Goal: Transaction & Acquisition: Download file/media

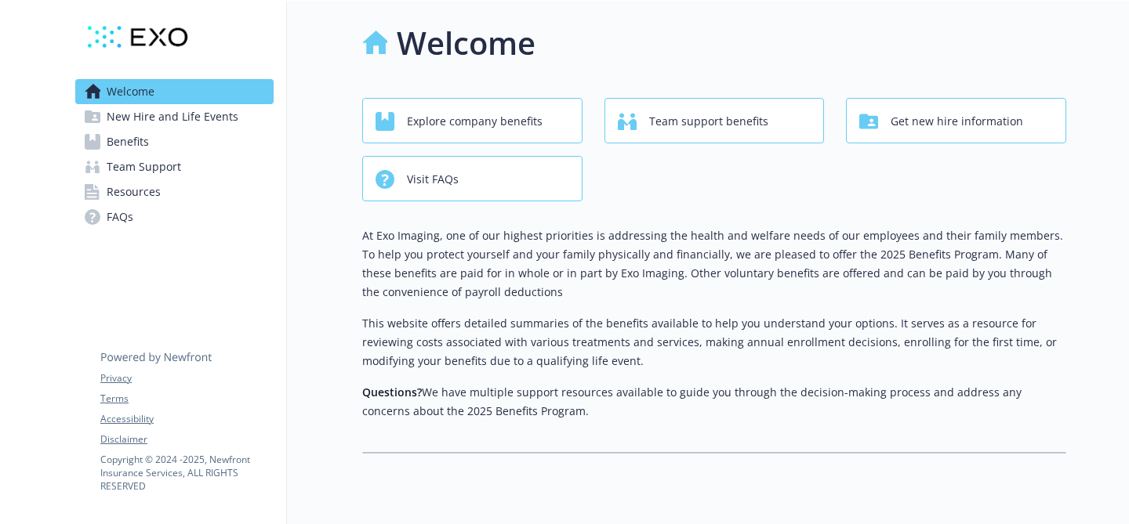
click at [235, 143] on link "Benefits" at bounding box center [174, 141] width 198 height 25
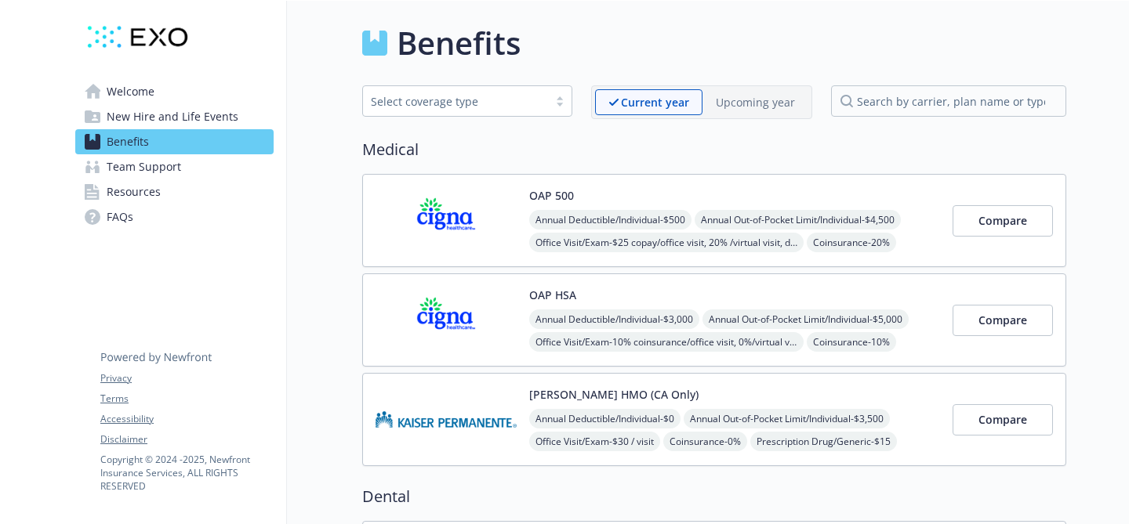
click at [629, 182] on div "OAP 500 Annual Deductible/Individual - $500 Annual Out-of-Pocket Limit/Individu…" at bounding box center [714, 220] width 704 height 93
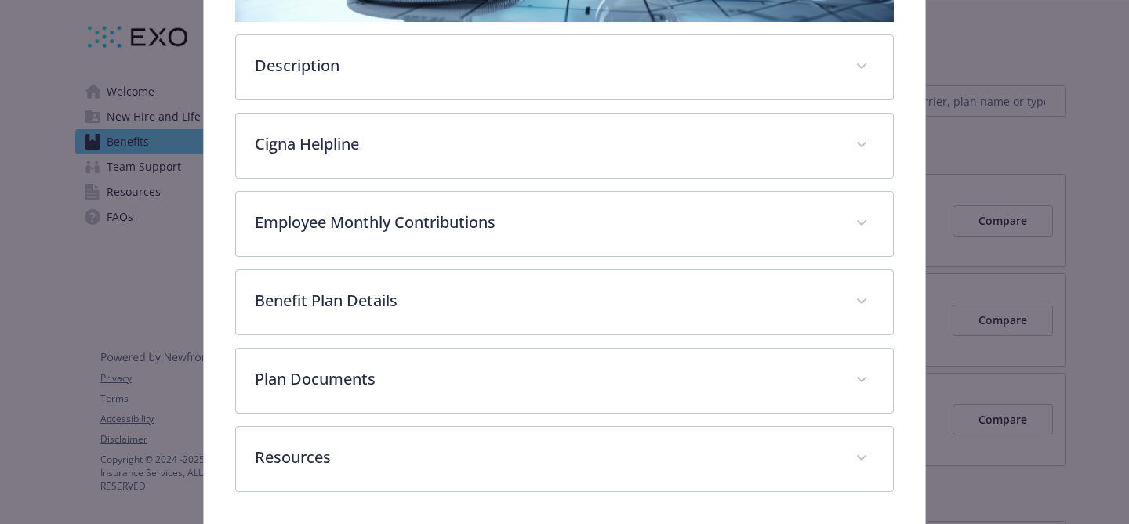
scroll to position [434, 0]
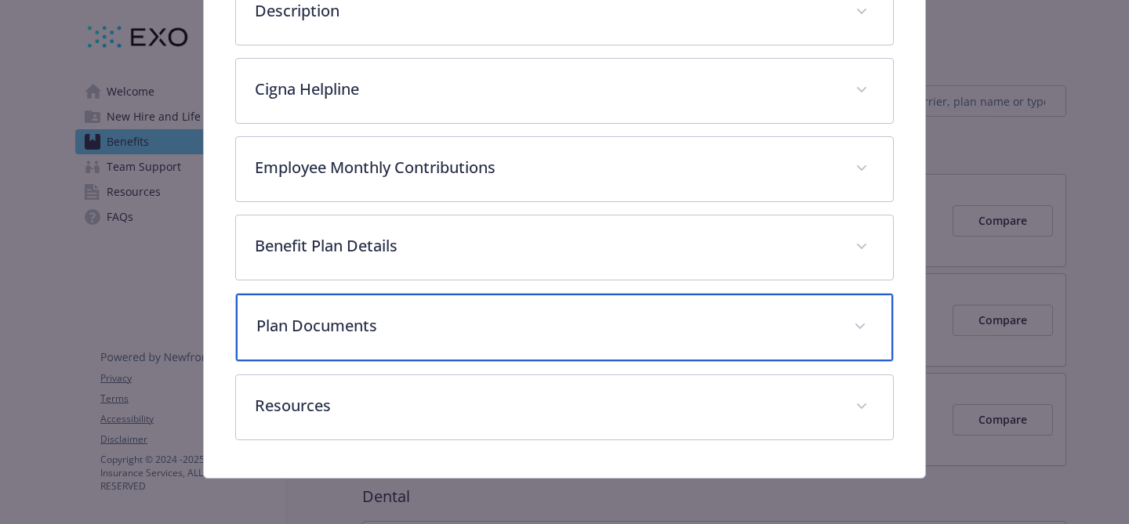
click at [517, 329] on p "Plan Documents" at bounding box center [545, 326] width 578 height 24
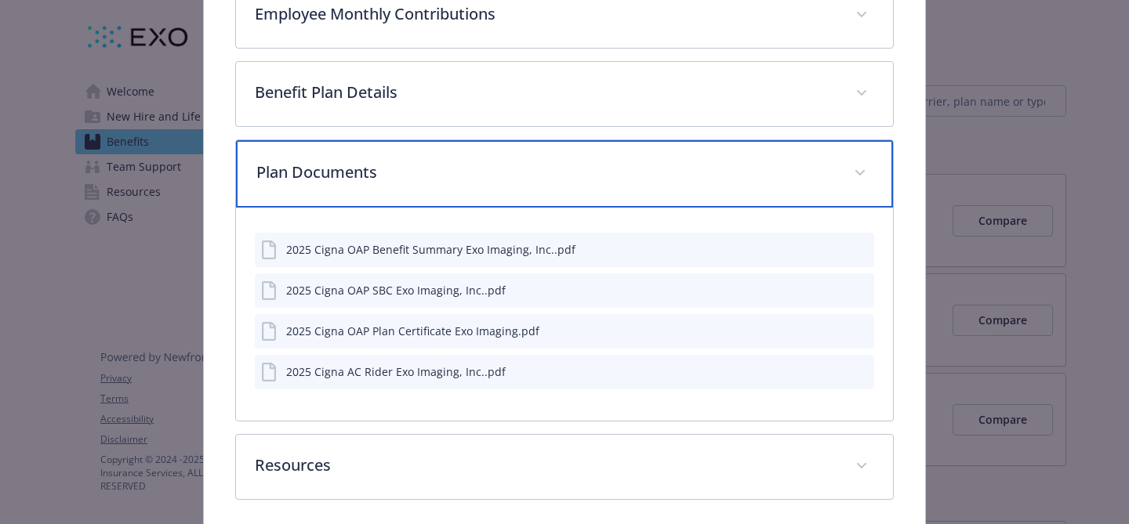
scroll to position [651, 0]
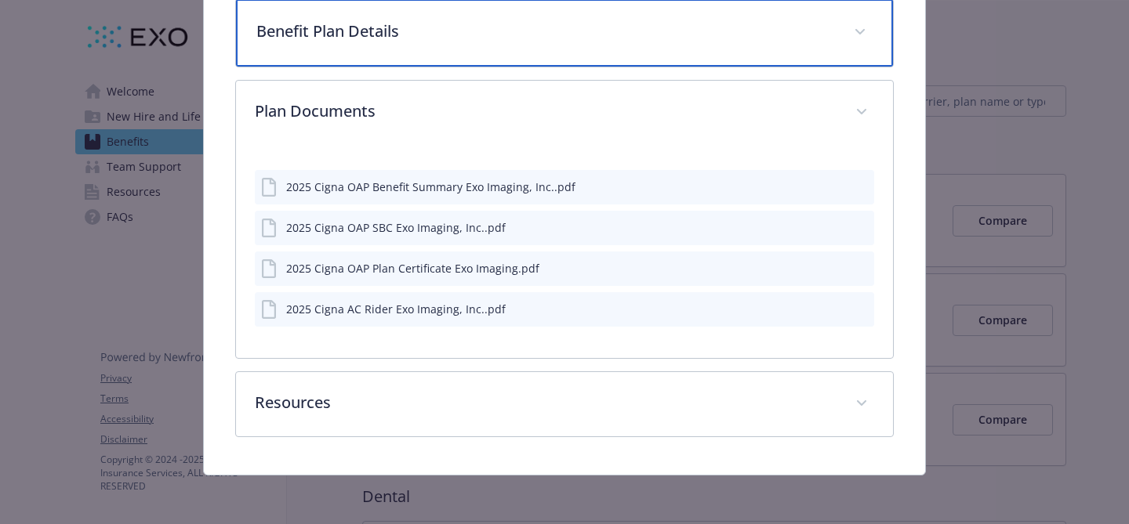
click at [493, 36] on p "Benefit Plan Details" at bounding box center [545, 32] width 578 height 24
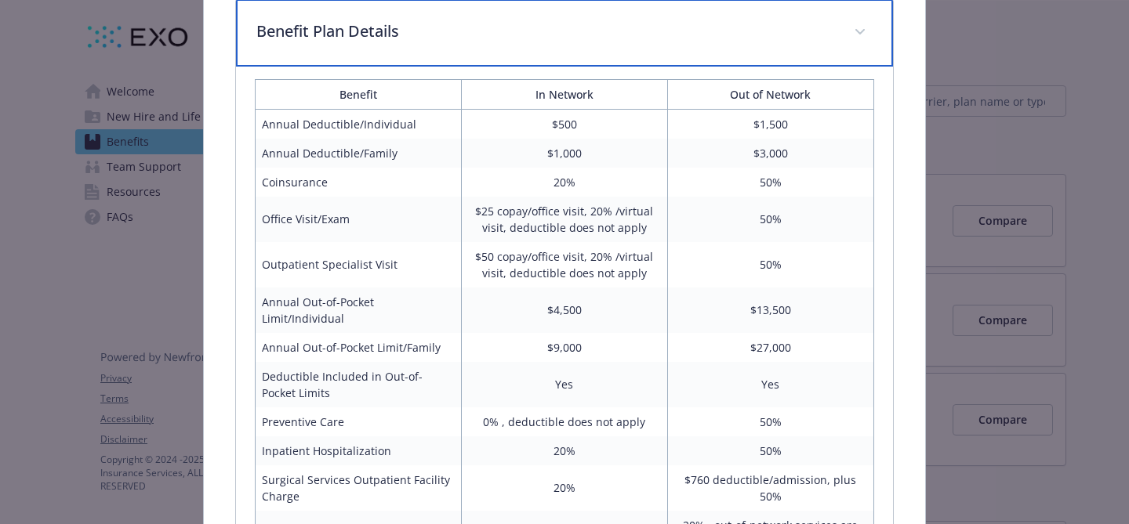
click at [493, 36] on p "Benefit Plan Details" at bounding box center [545, 32] width 578 height 24
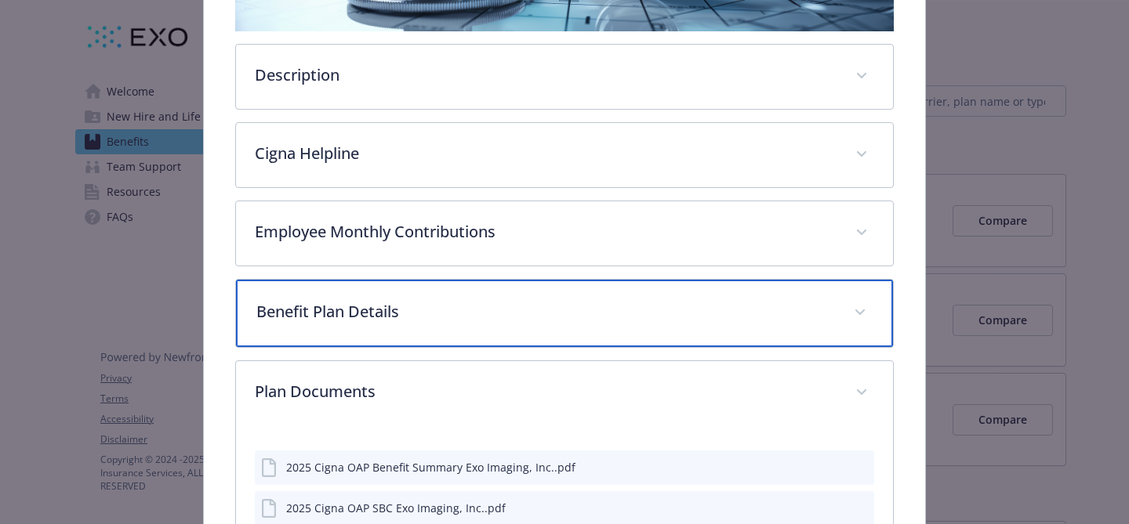
scroll to position [404, 0]
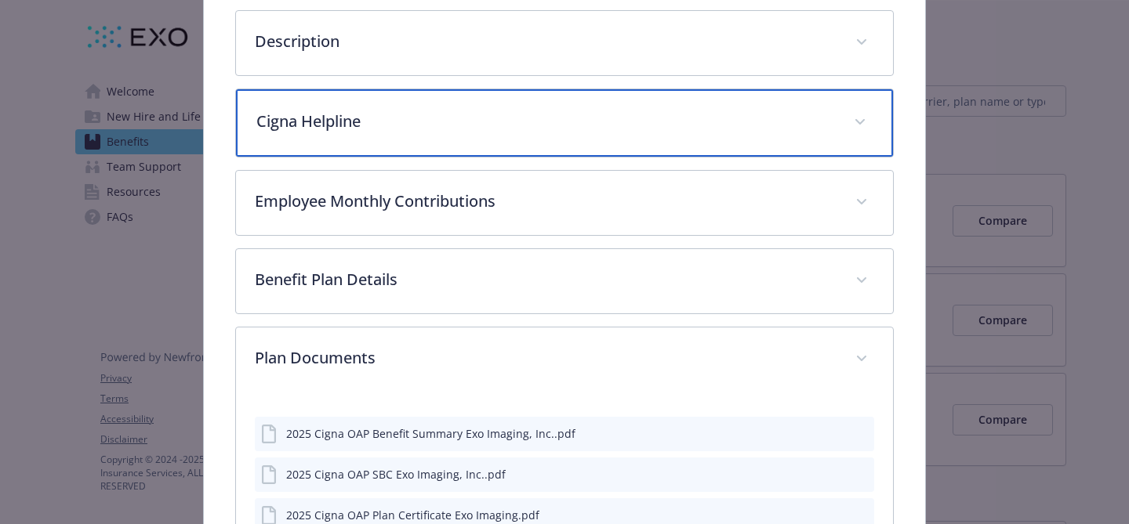
click at [469, 98] on div "Cigna Helpline" at bounding box center [564, 122] width 657 height 67
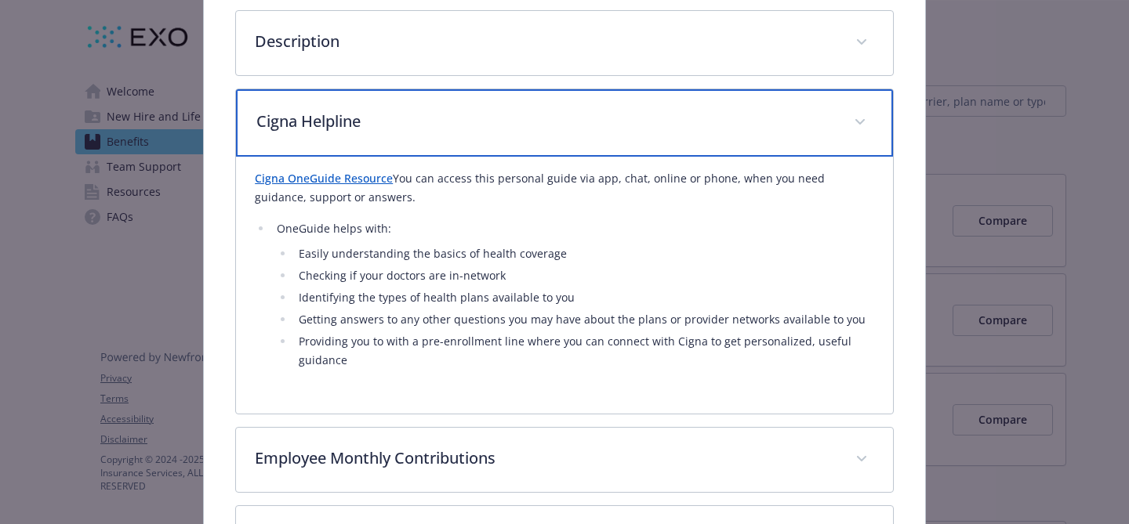
click at [469, 98] on div "Cigna Helpline" at bounding box center [564, 122] width 657 height 67
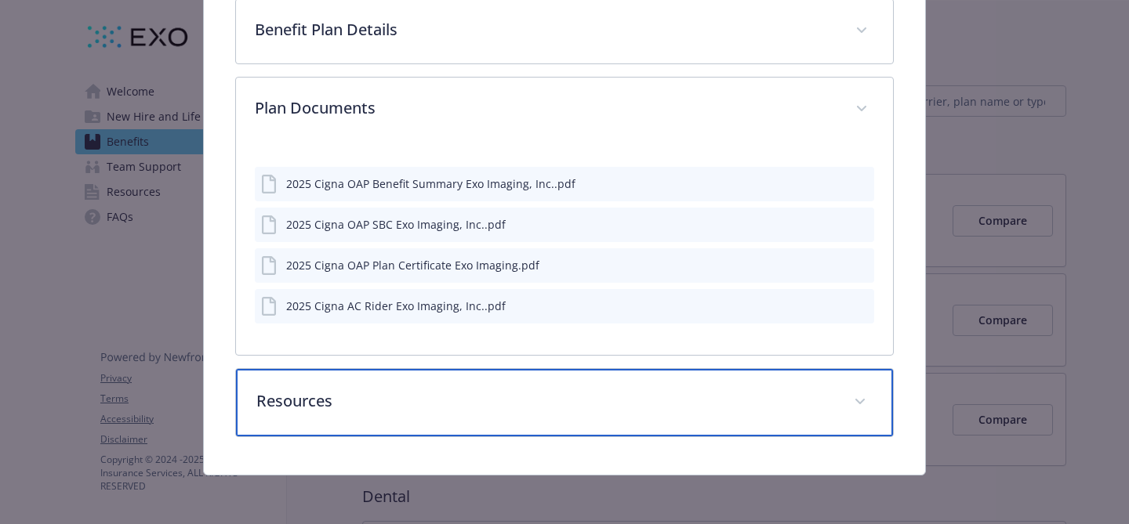
click at [354, 412] on p "Resources" at bounding box center [545, 402] width 578 height 24
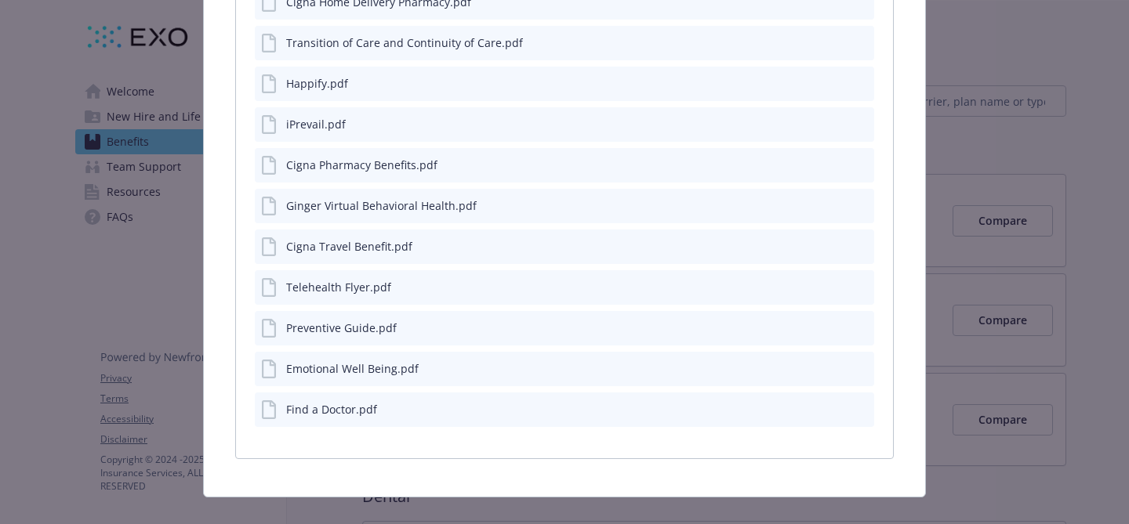
scroll to position [1190, 0]
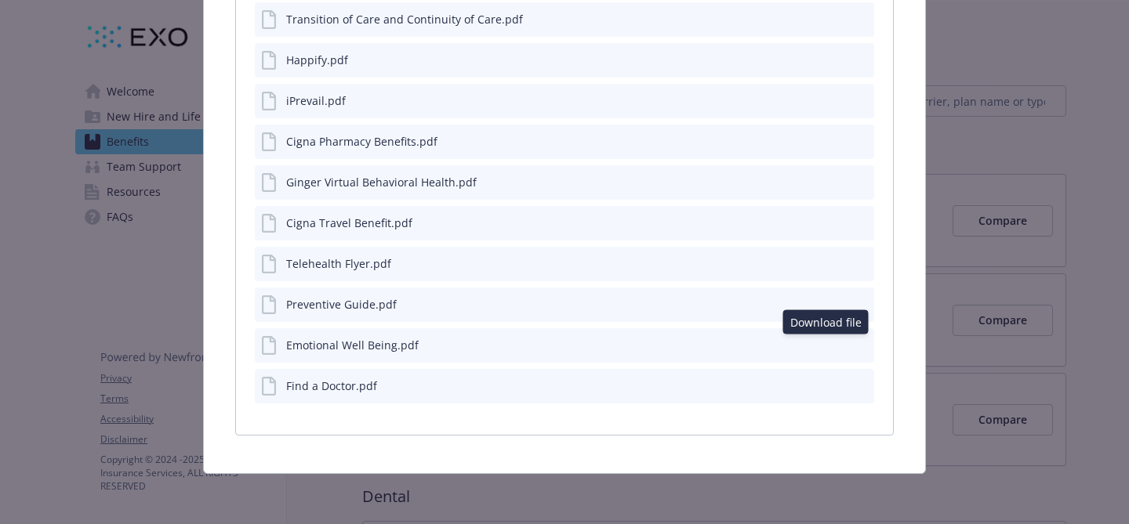
click at [827, 343] on icon "download file" at bounding box center [833, 344] width 13 height 13
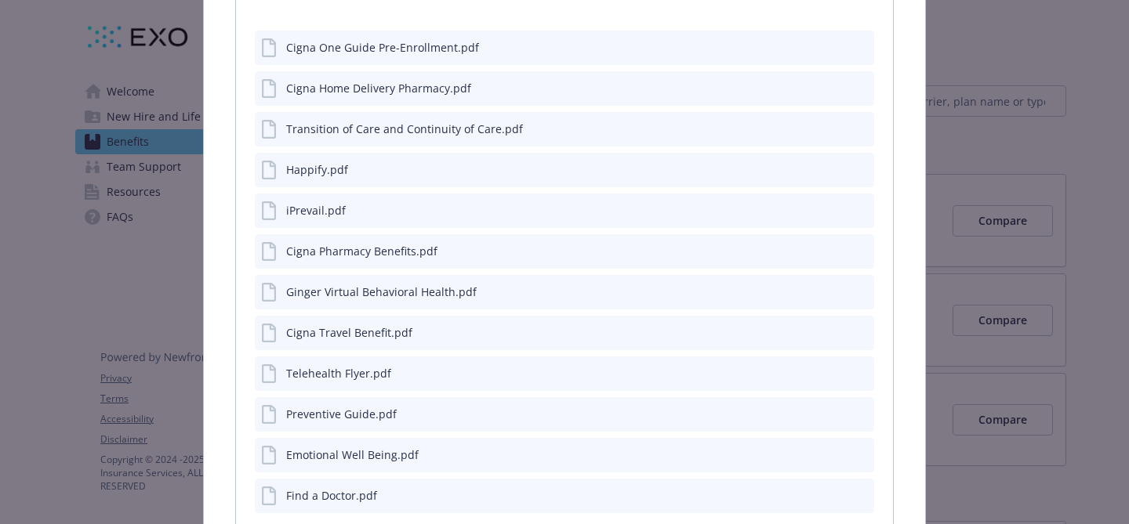
scroll to position [1076, 0]
click at [671, 300] on div "Ginger Virtual Behavioral Health.pdf" at bounding box center [564, 294] width 619 height 34
click at [828, 292] on icon "download file" at bounding box center [833, 291] width 10 height 9
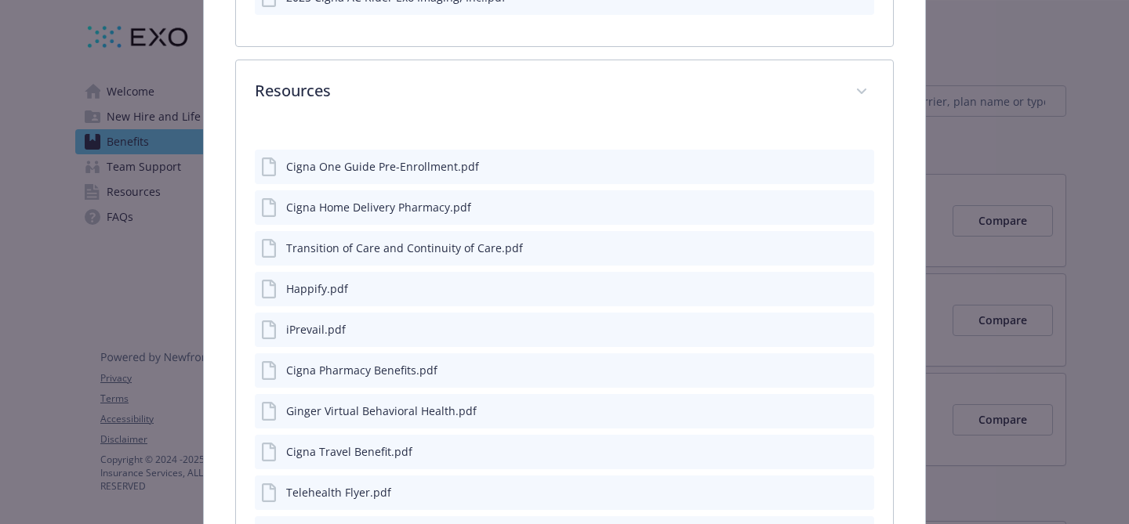
scroll to position [956, 0]
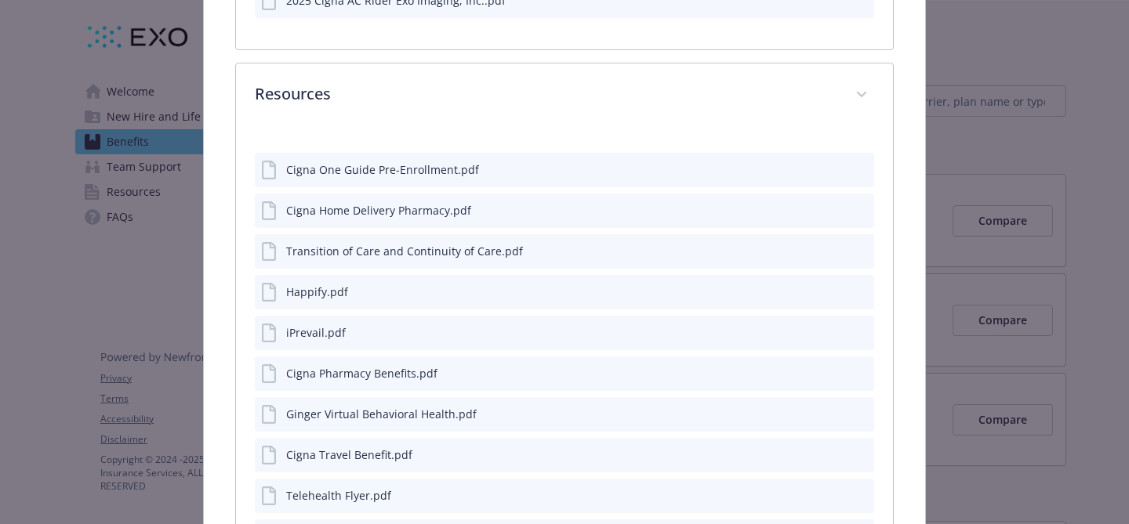
click at [827, 287] on icon "download file" at bounding box center [833, 291] width 13 height 13
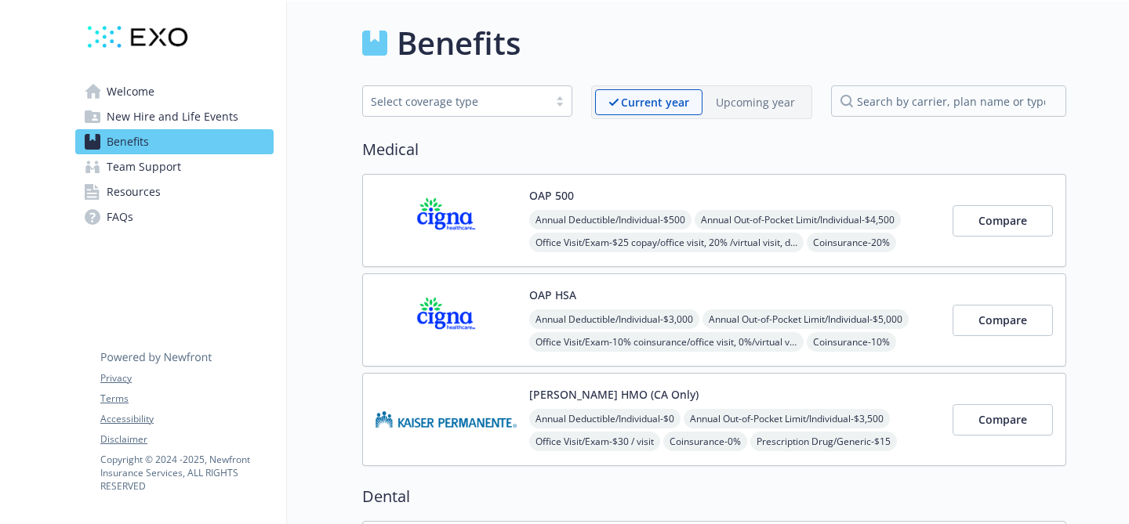
click at [932, 399] on div "[PERSON_NAME] HMO ([GEOGRAPHIC_DATA] Only) Annual Deductible/Individual - $0 An…" at bounding box center [734, 419] width 411 height 67
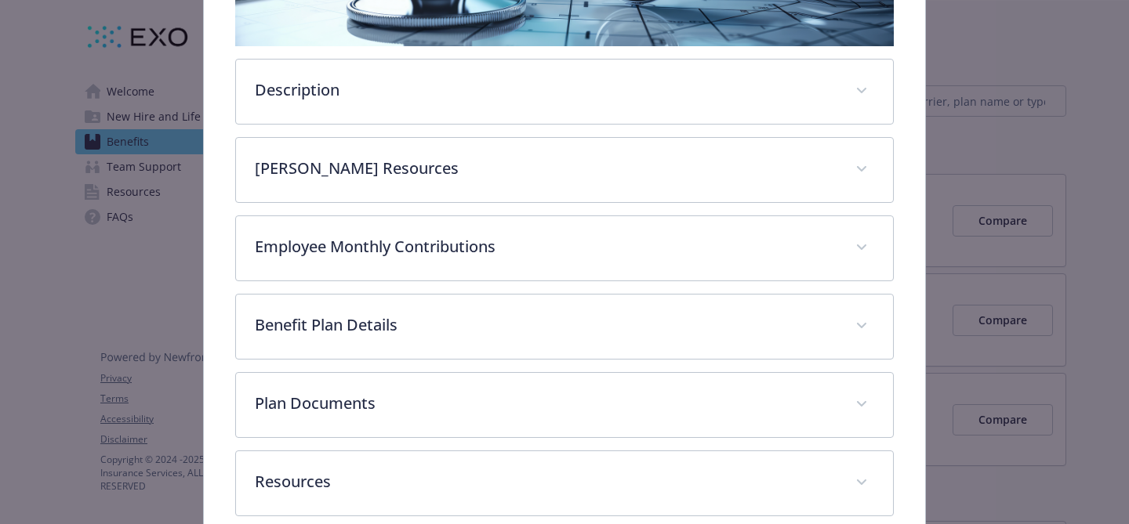
scroll to position [434, 0]
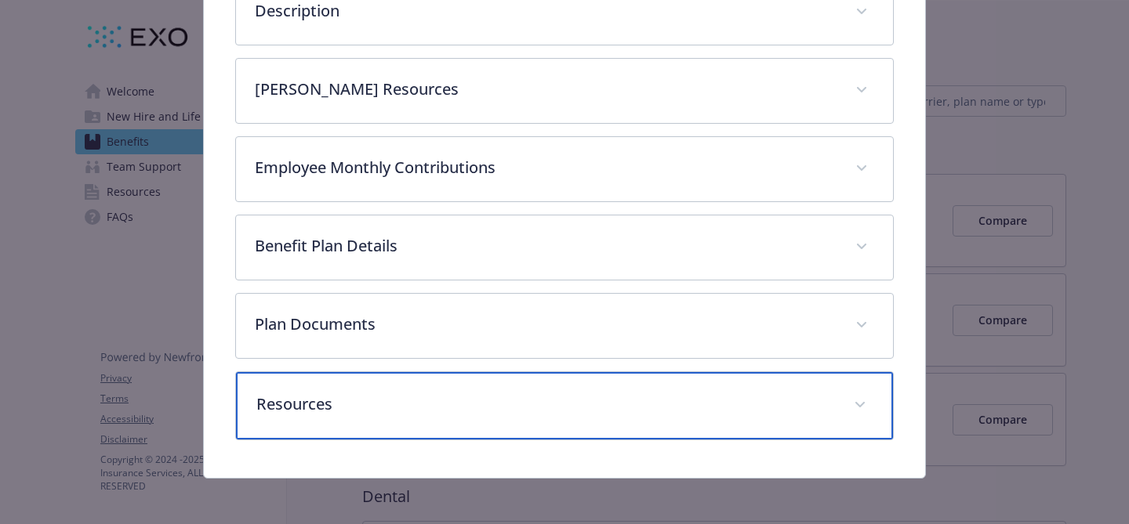
click at [593, 388] on div "Resources" at bounding box center [564, 405] width 657 height 67
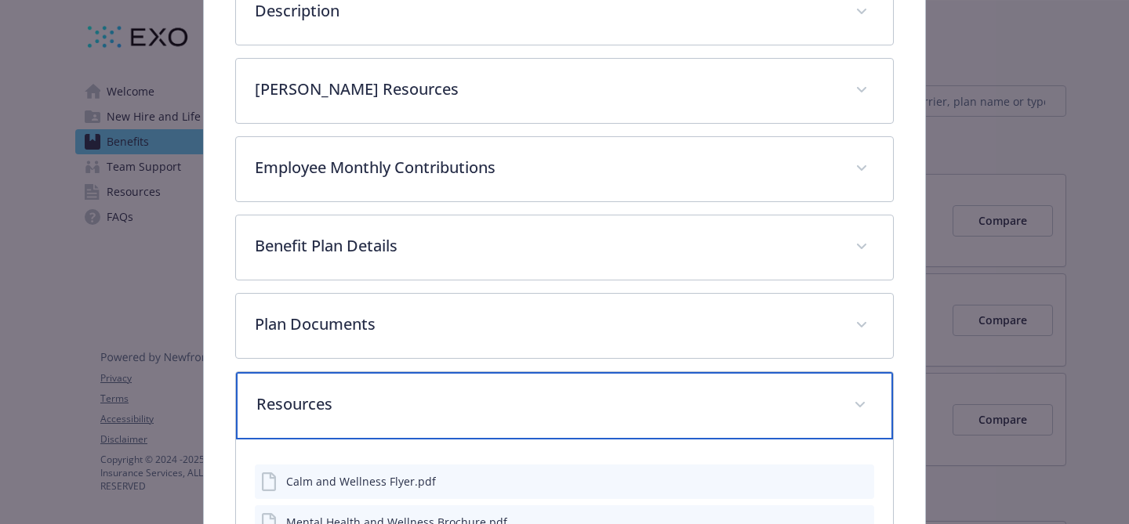
scroll to position [610, 0]
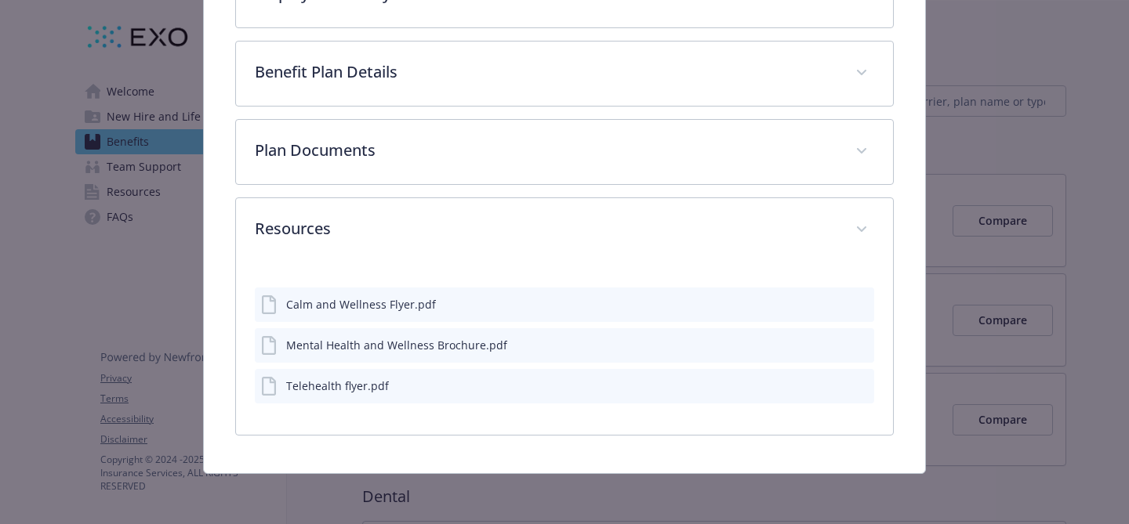
click at [827, 348] on icon "download file" at bounding box center [833, 344] width 13 height 13
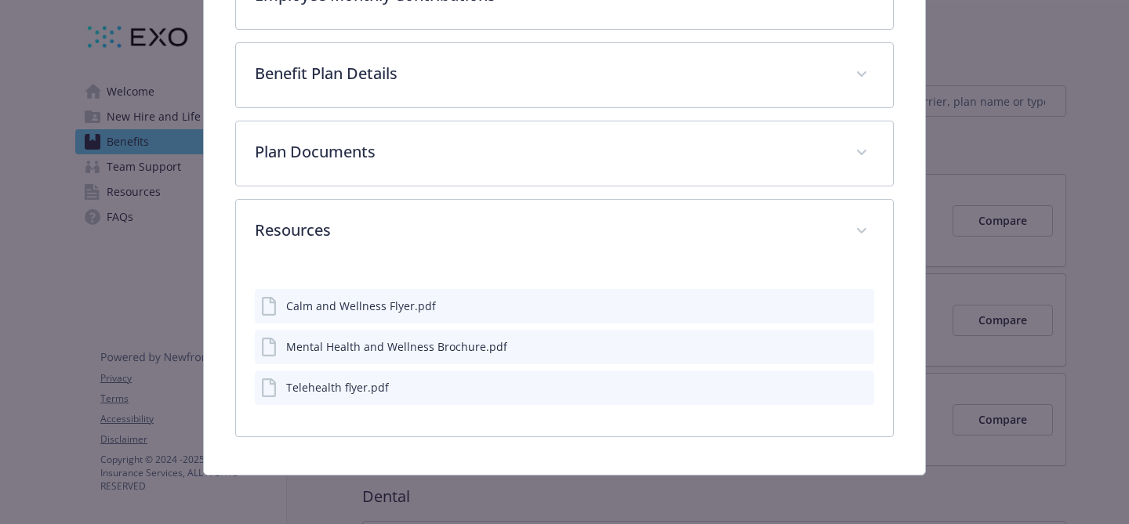
click at [827, 389] on icon "download file" at bounding box center [833, 386] width 13 height 13
